Goal: Information Seeking & Learning: Learn about a topic

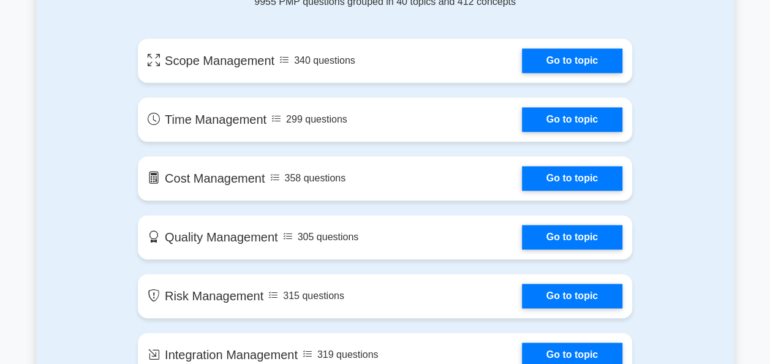
scroll to position [701, 0]
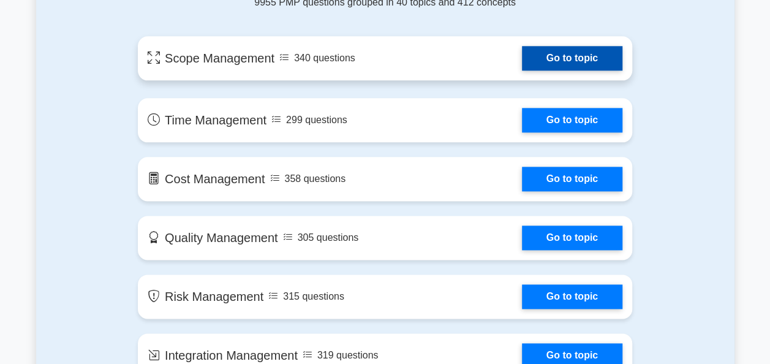
click at [567, 70] on link "Go to topic" at bounding box center [572, 58] width 100 height 25
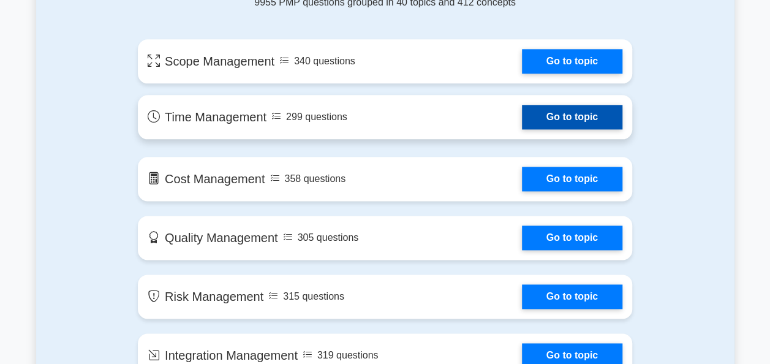
click at [522, 115] on link "Go to topic" at bounding box center [572, 117] width 100 height 25
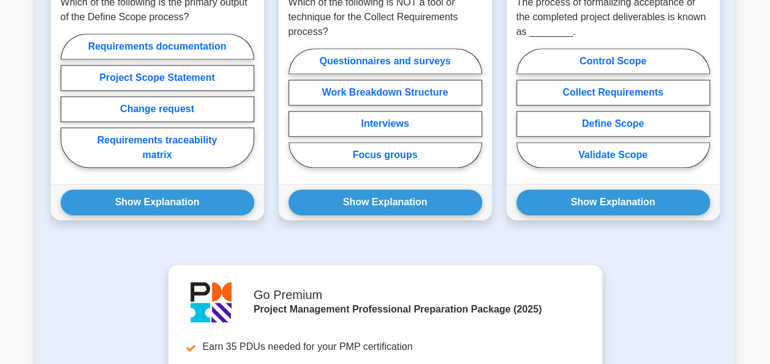
scroll to position [685, 0]
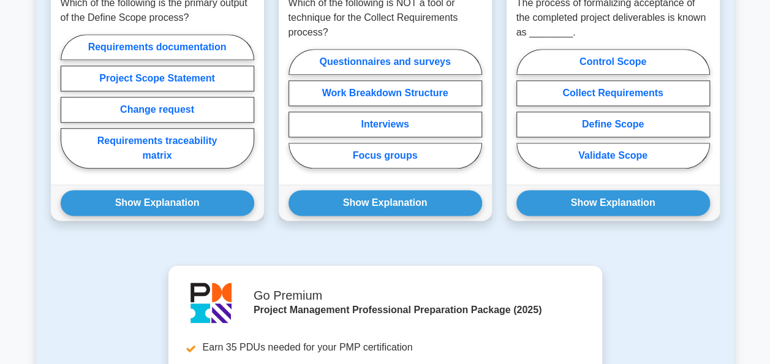
click at [554, 77] on div "Control Scope Collect Requirements Define Scope Validate Scope" at bounding box center [613, 112] width 194 height 125
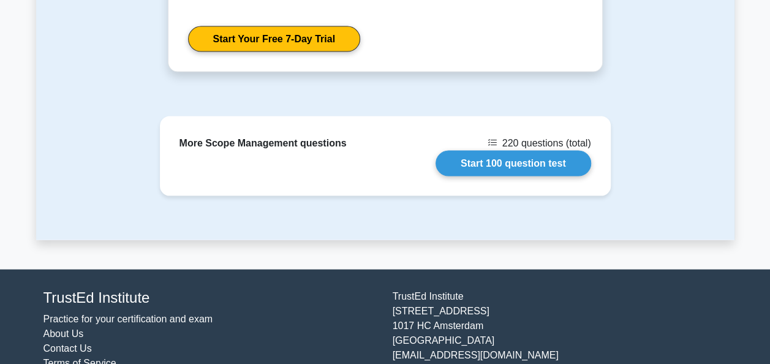
scroll to position [1218, 0]
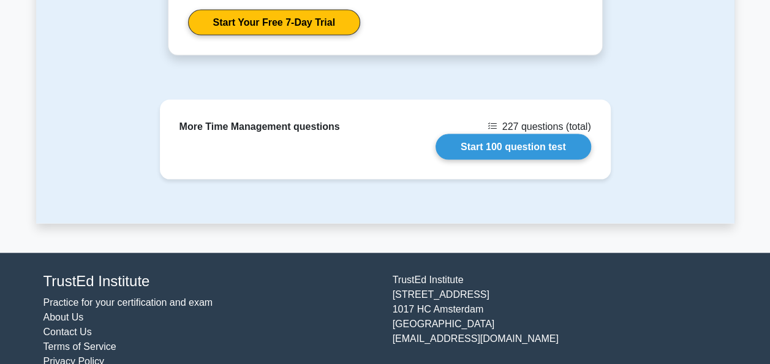
scroll to position [1277, 0]
